Goal: Navigation & Orientation: Find specific page/section

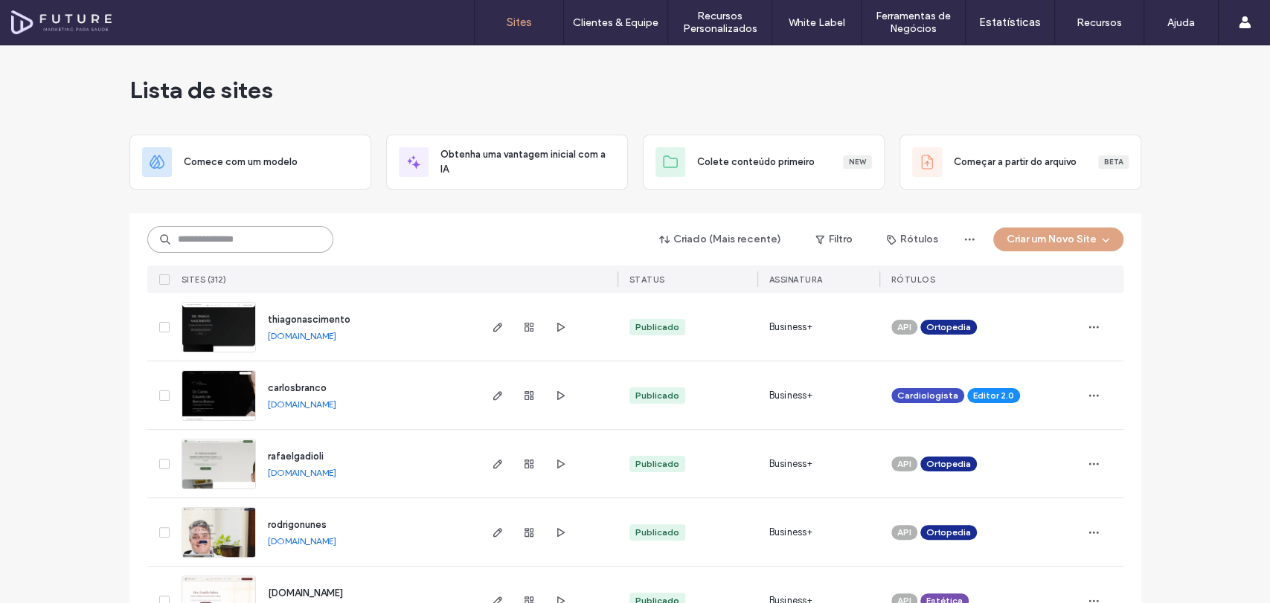
click at [243, 234] on input at bounding box center [240, 239] width 186 height 27
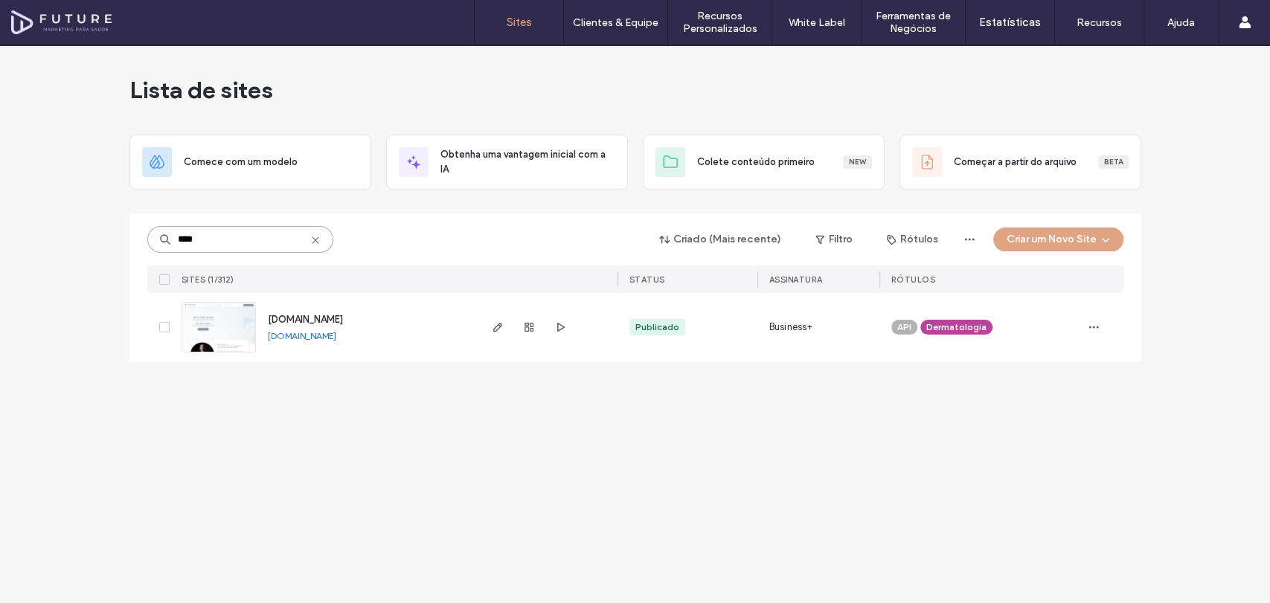
type input "****"
click at [204, 329] on img at bounding box center [218, 353] width 73 height 101
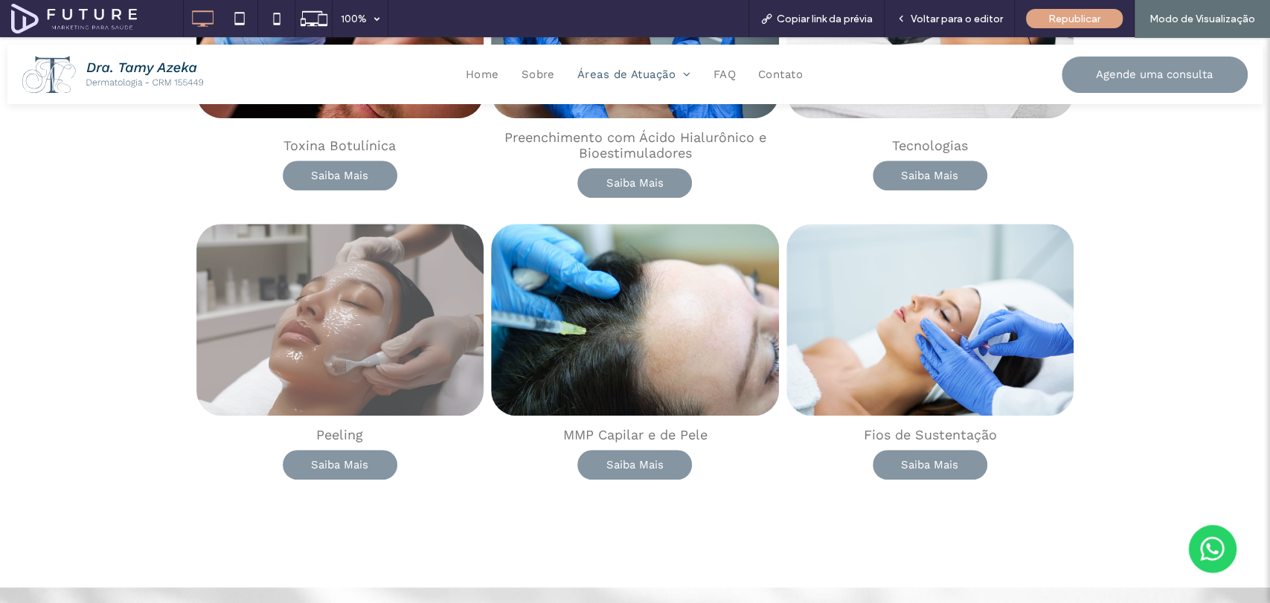
scroll to position [578, 0]
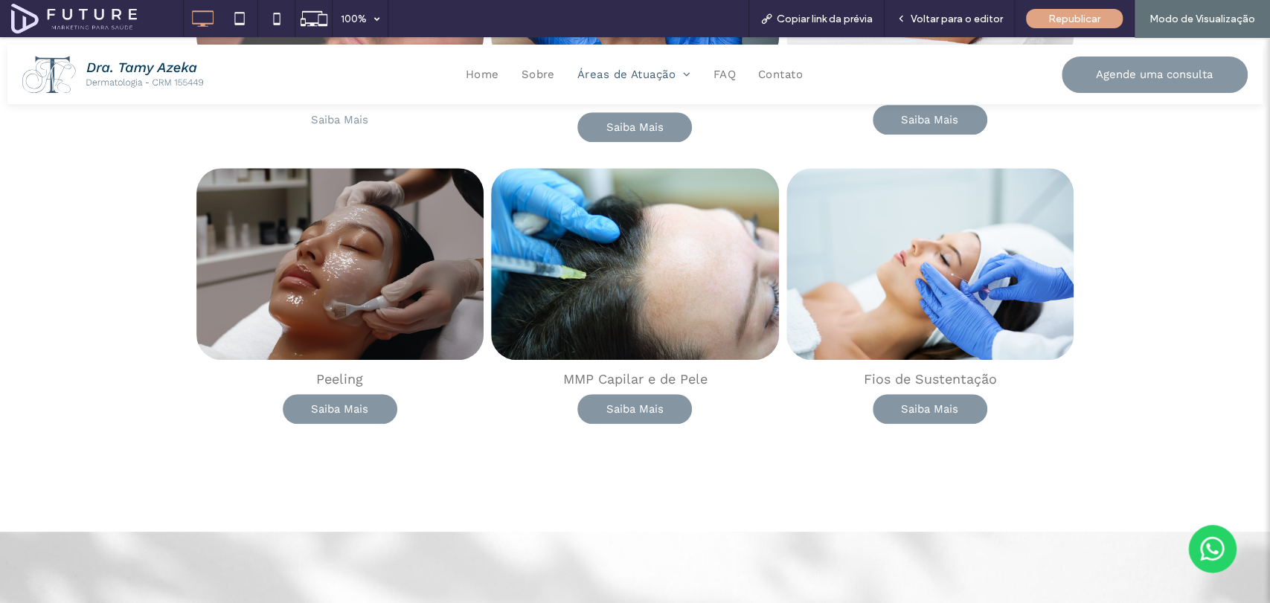
click at [345, 114] on span "Saiba Mais" at bounding box center [339, 120] width 87 height 28
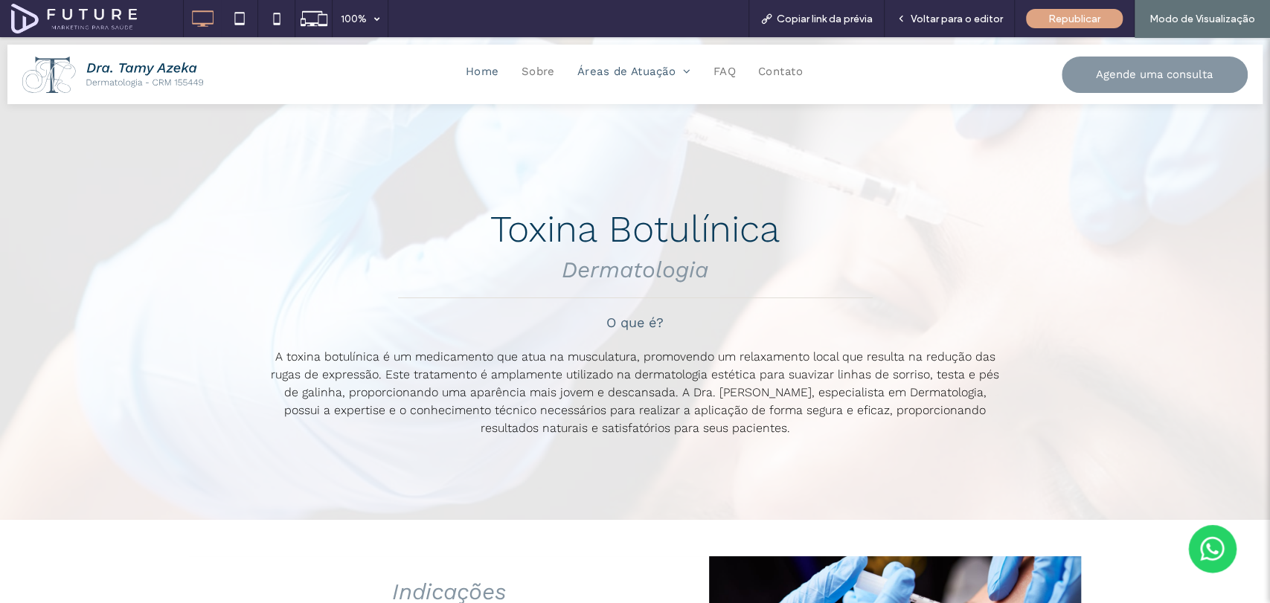
click at [477, 74] on span "Home" at bounding box center [482, 71] width 33 height 21
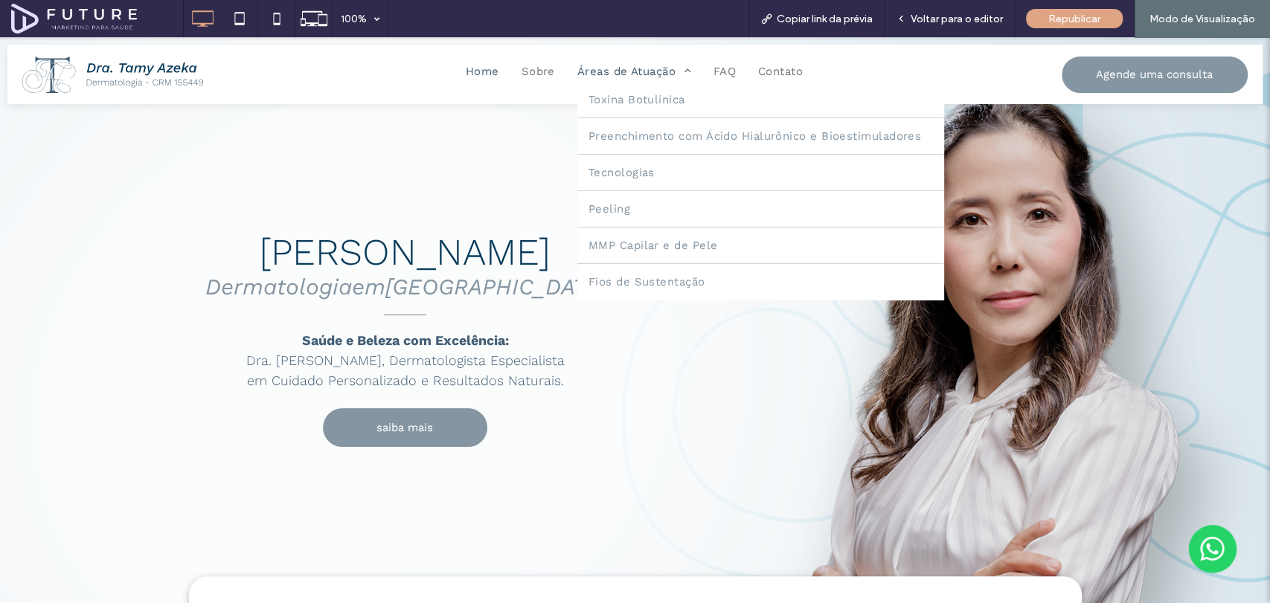
click at [598, 73] on span "Áreas de Atuação" at bounding box center [634, 71] width 114 height 21
